Goal: Find contact information: Find contact information

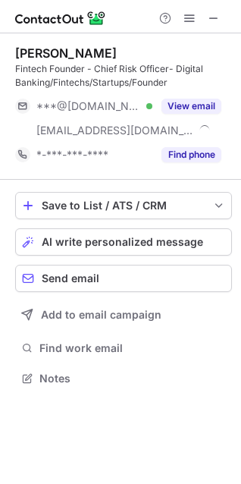
scroll to position [367, 241]
click at [31, 52] on div "[PERSON_NAME]" at bounding box center [66, 52] width 102 height 15
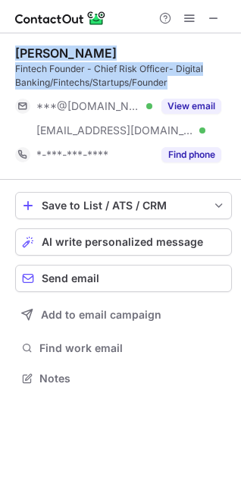
drag, startPoint x: 32, startPoint y: 52, endPoint x: 66, endPoint y: 61, distance: 35.3
click at [66, 61] on div "[PERSON_NAME] Fintech Founder - Chief Risk Officer- Digital Banking/Fintechs/St…" at bounding box center [123, 67] width 217 height 44
copy div "[PERSON_NAME] Fintech Founder - Chief Risk Officer- Digital Banking/Fintechs/St…"
click at [54, 67] on div "Fintech Founder - Chief Risk Officer- Digital Banking/Fintechs/Startups/Founder" at bounding box center [123, 75] width 217 height 27
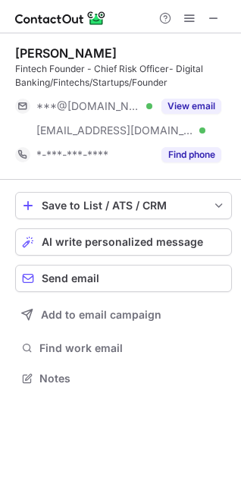
click at [57, 51] on div "[PERSON_NAME]" at bounding box center [66, 52] width 102 height 15
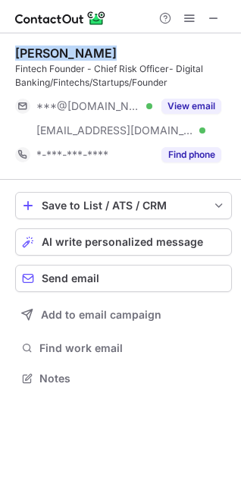
click at [57, 51] on div "[PERSON_NAME]" at bounding box center [66, 52] width 102 height 15
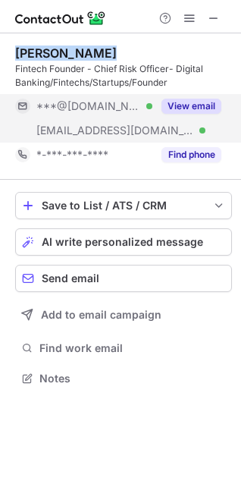
copy div "[PERSON_NAME]"
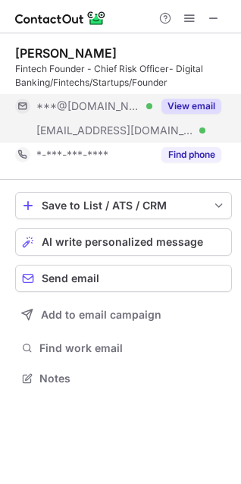
click at [69, 126] on span "[EMAIL_ADDRESS][DOMAIN_NAME]" at bounding box center [115, 131] width 158 height 14
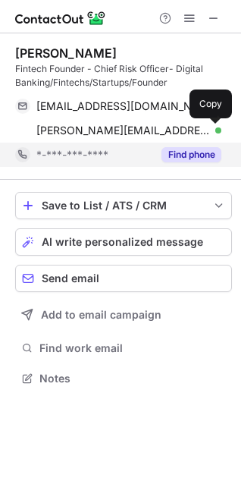
drag, startPoint x: 216, startPoint y: 127, endPoint x: 187, endPoint y: 144, distance: 33.9
click at [216, 127] on span at bounding box center [214, 130] width 12 height 12
